Goal: Task Accomplishment & Management: Use online tool/utility

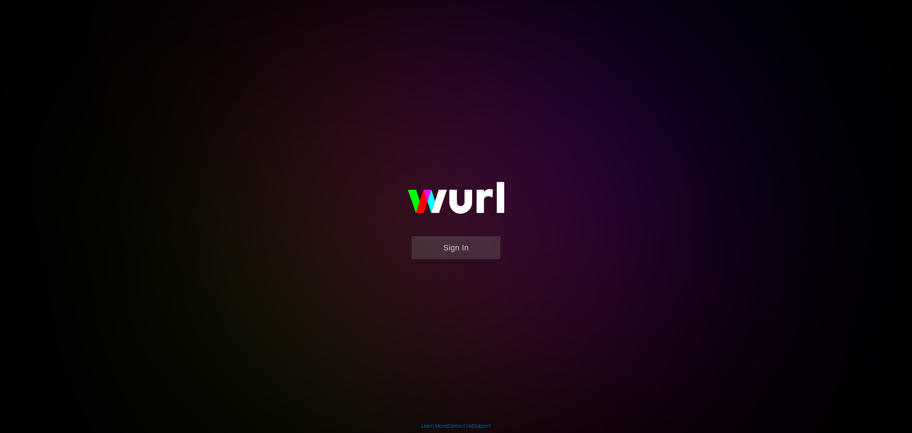
click at [458, 260] on form "Sign In" at bounding box center [456, 251] width 143 height 30
click at [455, 251] on button "Sign In" at bounding box center [456, 247] width 89 height 23
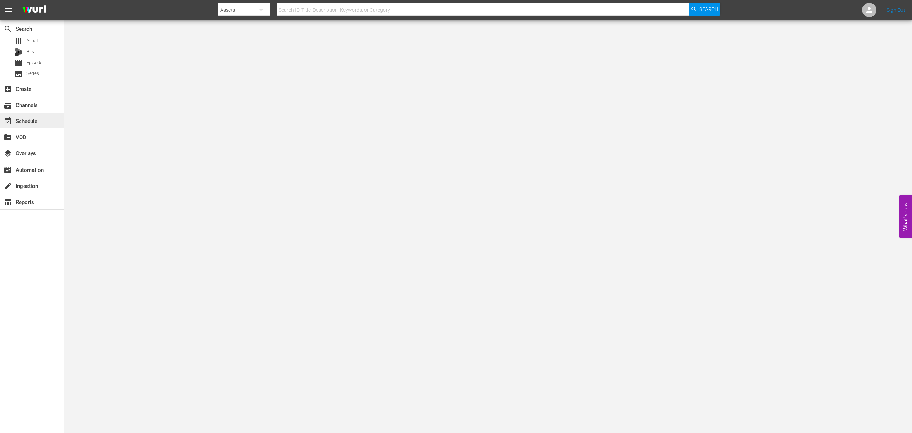
click at [23, 123] on div "event_available Schedule" at bounding box center [20, 120] width 40 height 6
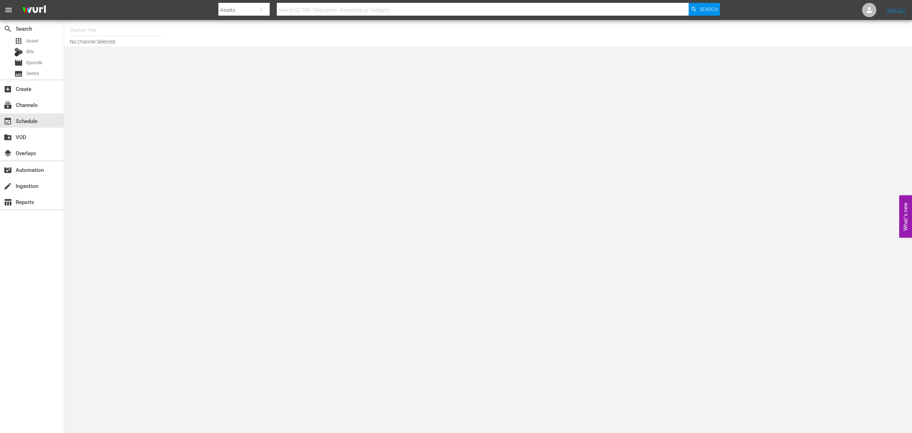
click at [91, 25] on input "text" at bounding box center [115, 30] width 91 height 17
drag, startPoint x: 91, startPoint y: 28, endPoint x: 37, endPoint y: 27, distance: 53.5
click at [64, 0] on div "search Search apps Asset Bits movie Episode subtitles Series add_box Create sub…" at bounding box center [488, 0] width 848 height 0
drag, startPoint x: 83, startPoint y: 25, endPoint x: 55, endPoint y: 23, distance: 28.6
click at [64, 0] on div "search Search apps Asset Bits movie Episode subtitles Series add_box Create sub…" at bounding box center [488, 0] width 848 height 0
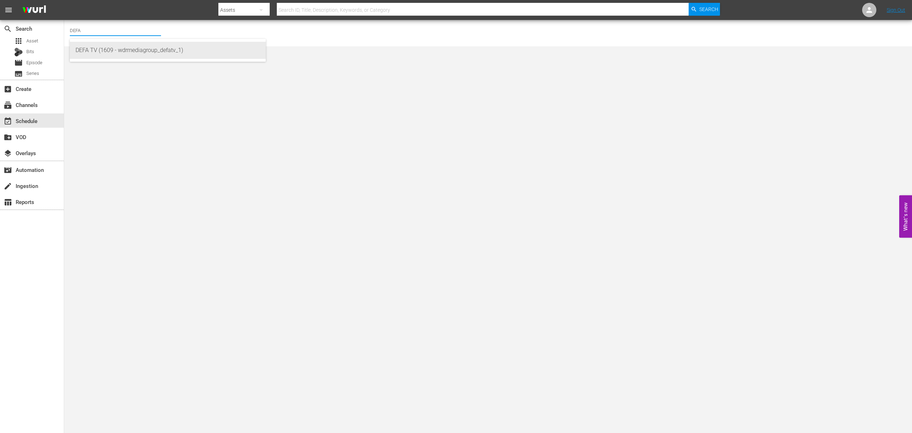
click at [113, 50] on div "DEFA TV (1609 - wdrmediagroup_defatv_1)" at bounding box center [168, 50] width 185 height 17
type input "DEFA TV (1609 - wdrmediagroup_defatv_1)"
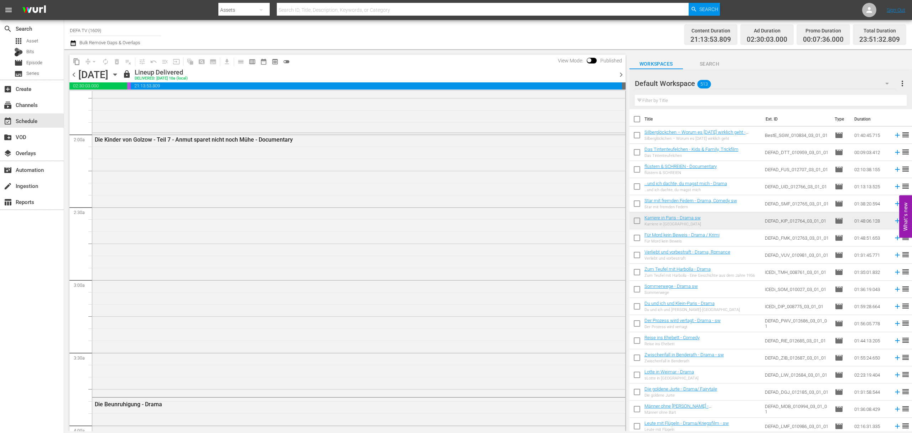
scroll to position [380, 0]
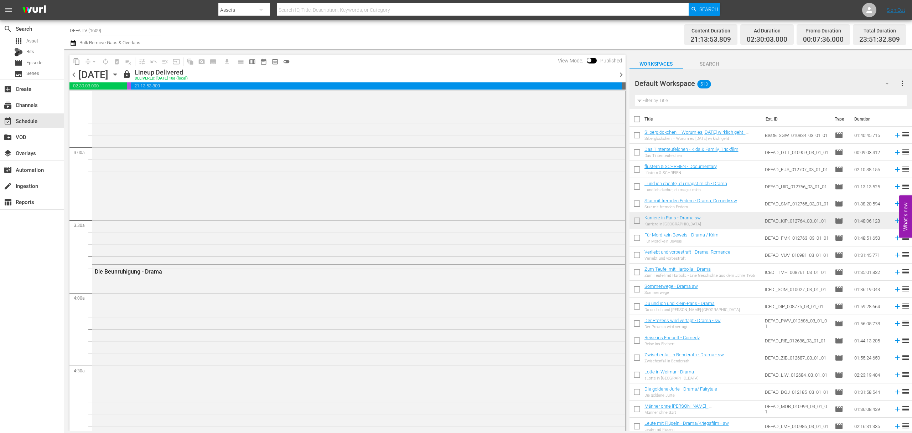
click at [119, 75] on icon "button" at bounding box center [115, 75] width 8 height 8
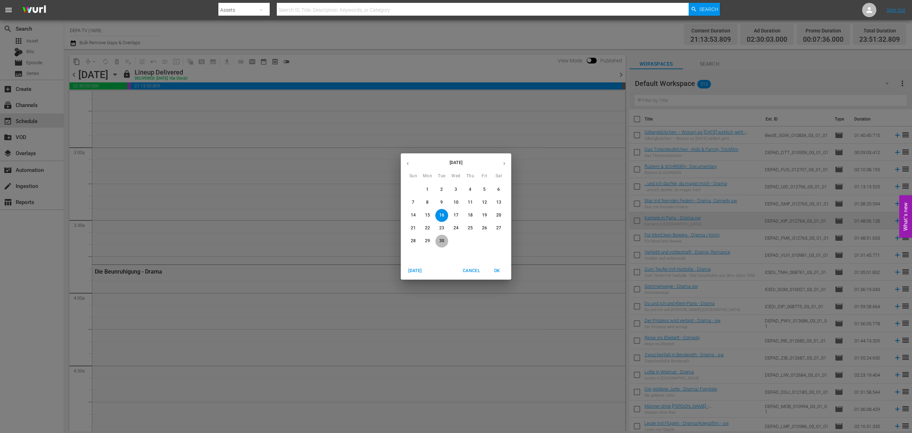
click at [442, 238] on p "30" at bounding box center [441, 241] width 5 height 6
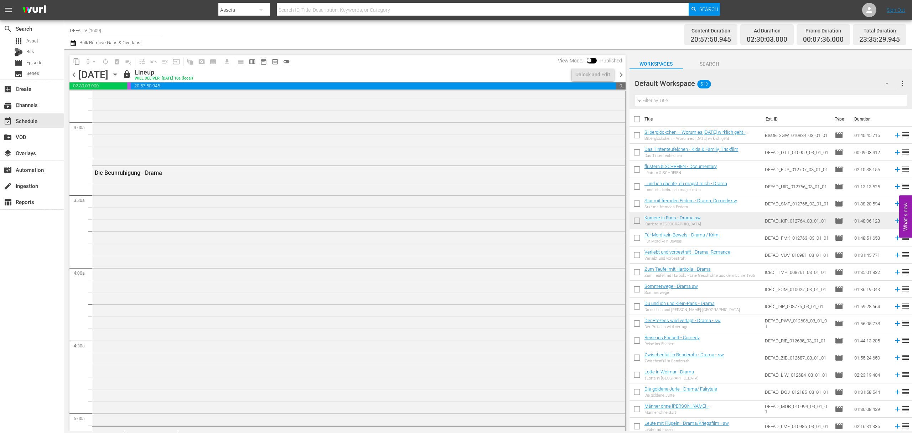
scroll to position [368, 0]
click at [619, 73] on span "chevron_right" at bounding box center [621, 74] width 9 height 9
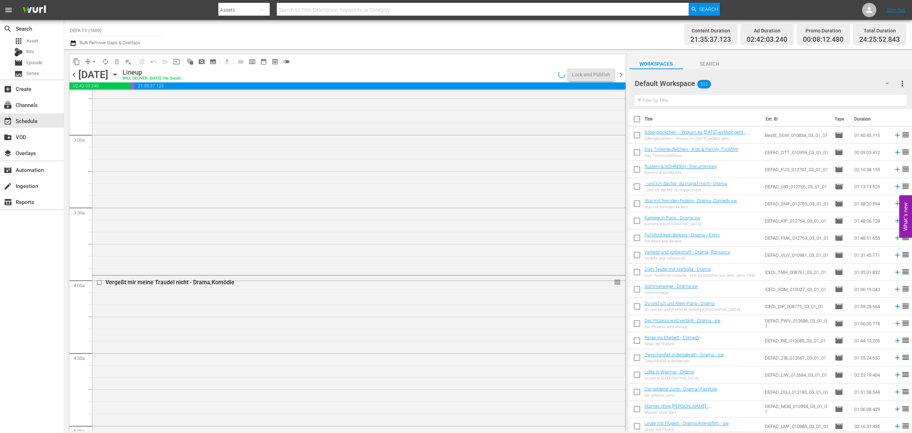
click at [619, 73] on span "chevron_right" at bounding box center [621, 74] width 9 height 9
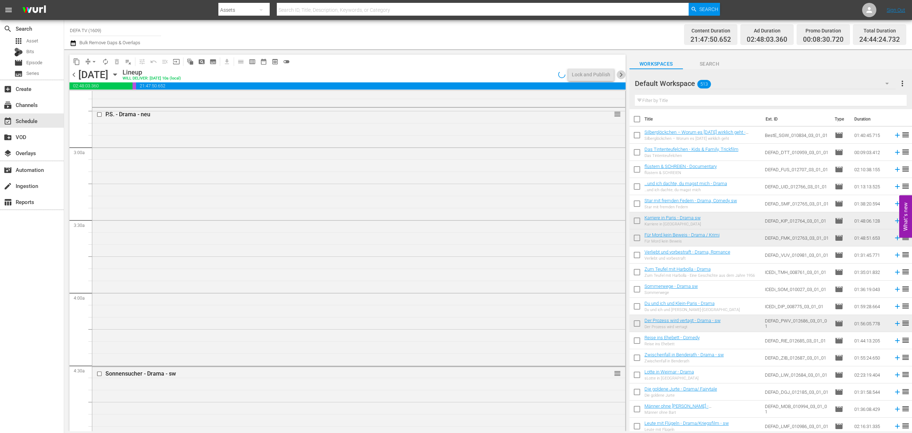
click at [619, 73] on span "chevron_right" at bounding box center [621, 74] width 9 height 9
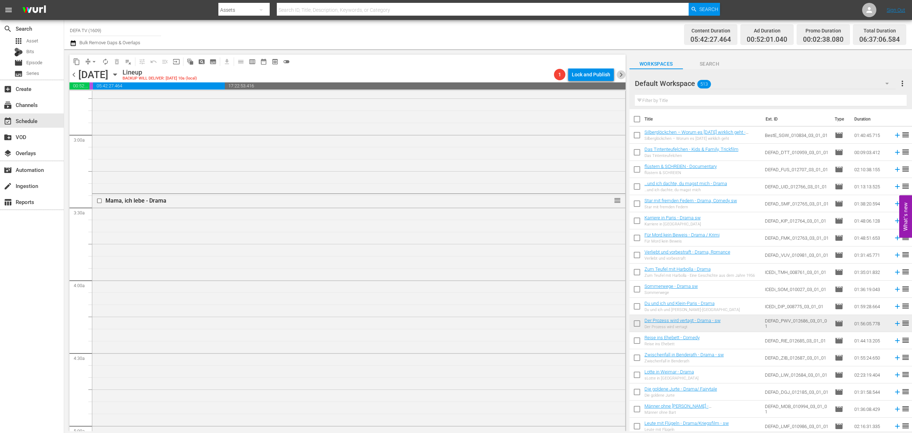
click at [619, 73] on span "chevron_right" at bounding box center [621, 74] width 9 height 9
